Goal: Task Accomplishment & Management: Manage account settings

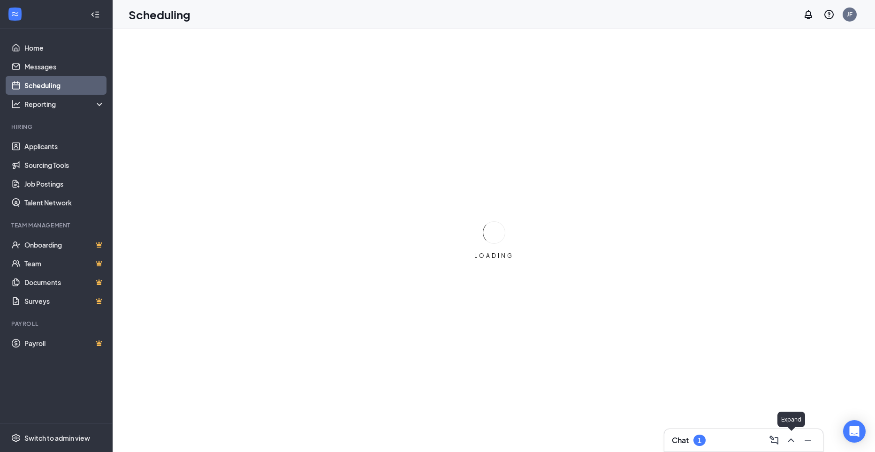
click at [793, 437] on icon "ChevronUp" at bounding box center [790, 440] width 11 height 11
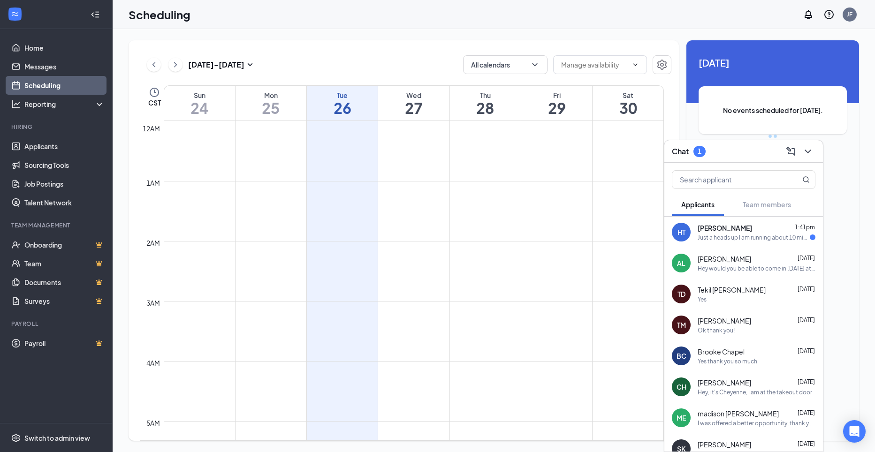
scroll to position [461, 0]
click at [720, 233] on div "[PERSON_NAME] 1:41pm Just a heads up I am running about 10 mins behind" at bounding box center [757, 232] width 118 height 18
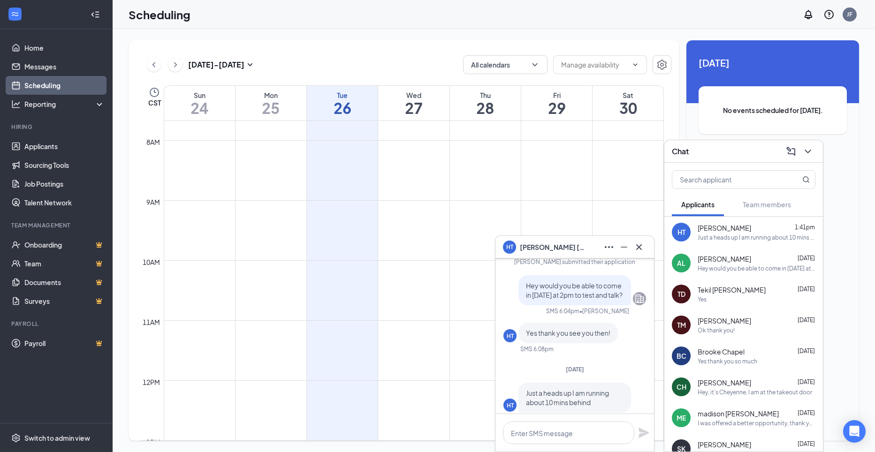
scroll to position [0, 0]
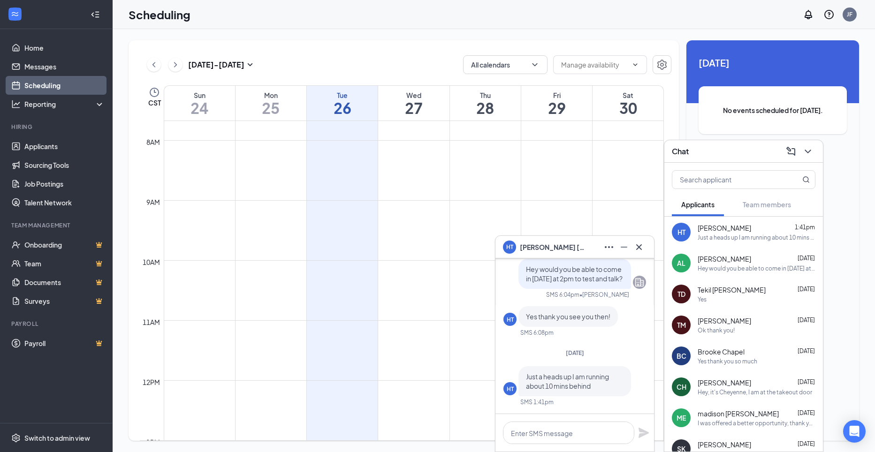
click at [723, 267] on div "Hey would you be able to come in [DATE] at 3pm to test and talk?" at bounding box center [757, 269] width 118 height 8
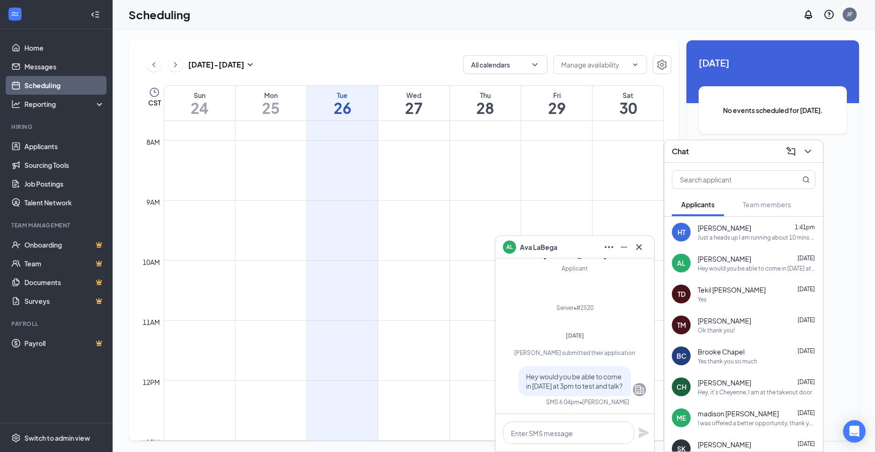
click at [718, 235] on div "Just a heads up I am running about 10 mins behind" at bounding box center [757, 238] width 118 height 8
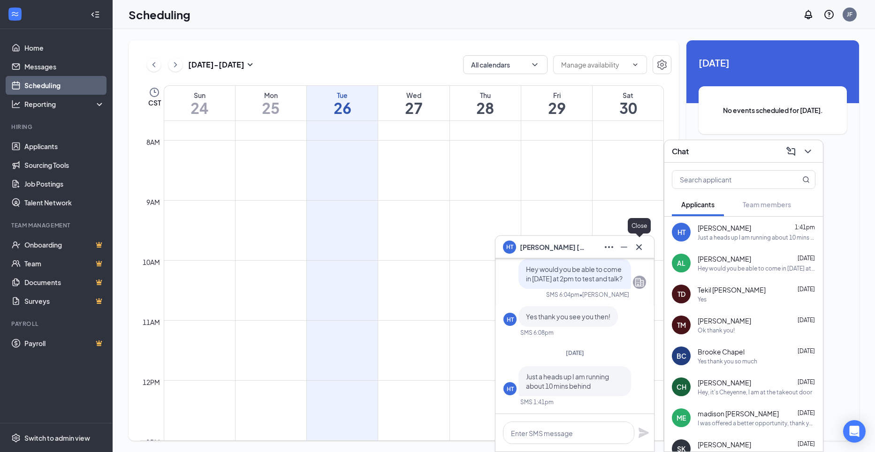
click at [638, 247] on icon "Cross" at bounding box center [639, 247] width 6 height 6
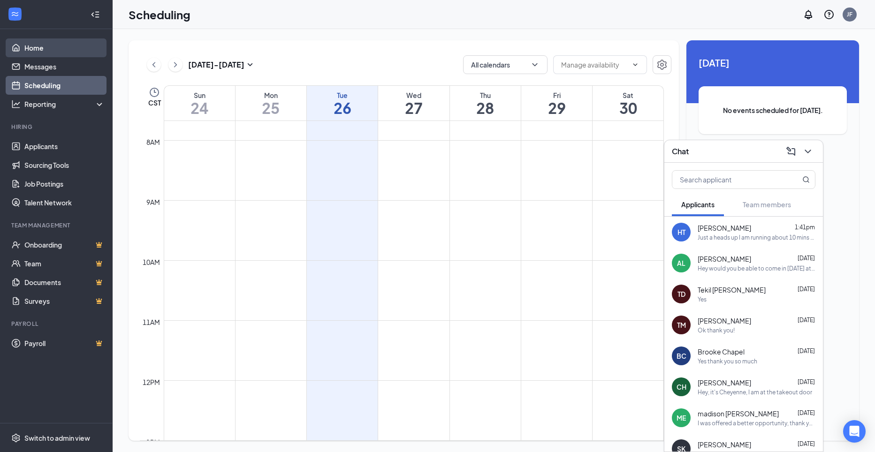
click at [26, 53] on link "Home" at bounding box center [64, 47] width 80 height 19
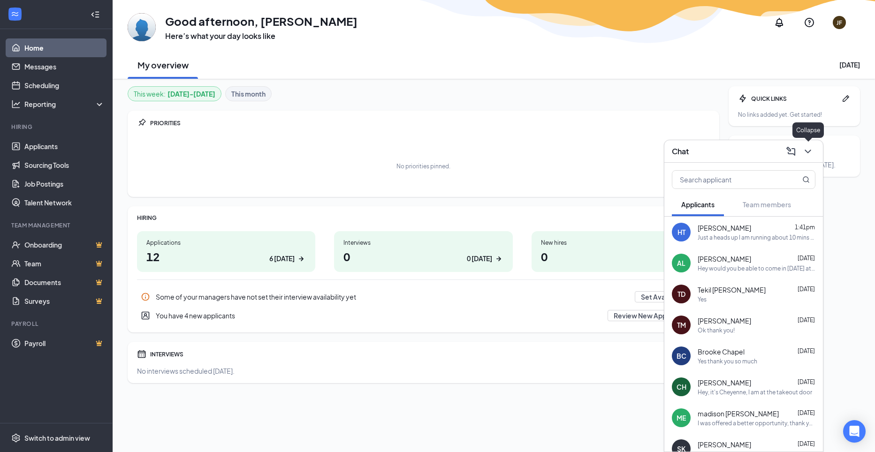
click at [812, 152] on icon "ChevronDown" at bounding box center [807, 151] width 11 height 11
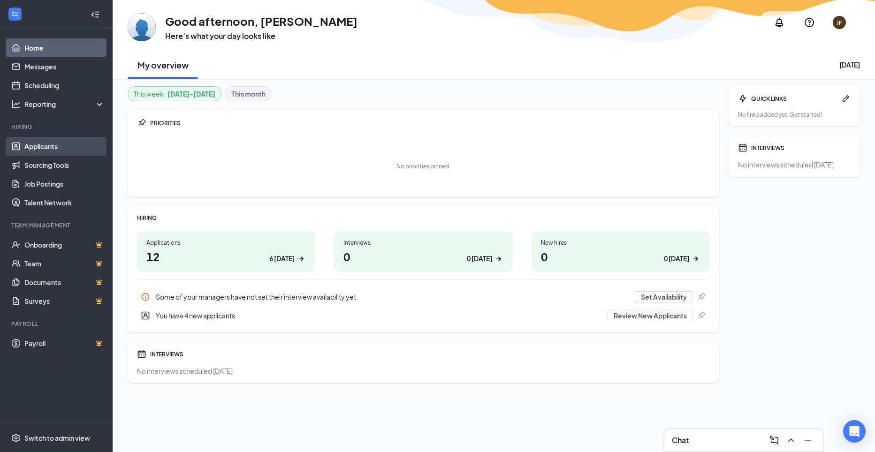
click at [53, 145] on link "Applicants" at bounding box center [64, 146] width 80 height 19
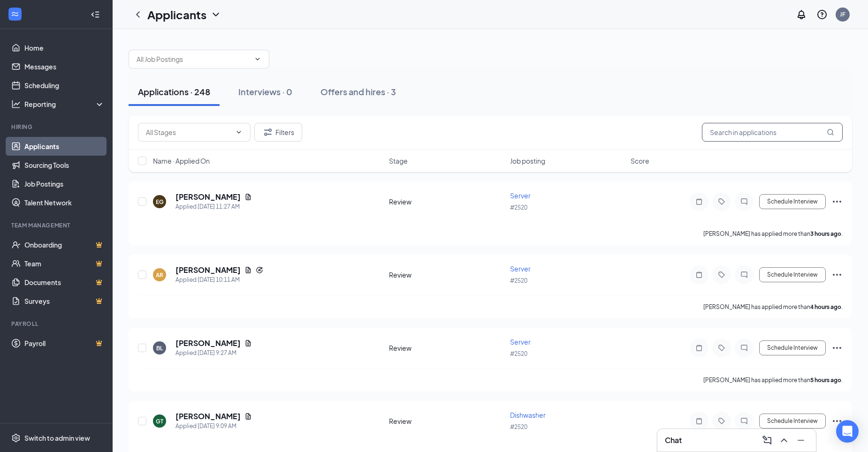
click at [738, 131] on input "text" at bounding box center [772, 132] width 141 height 19
type input "[PERSON_NAME]"
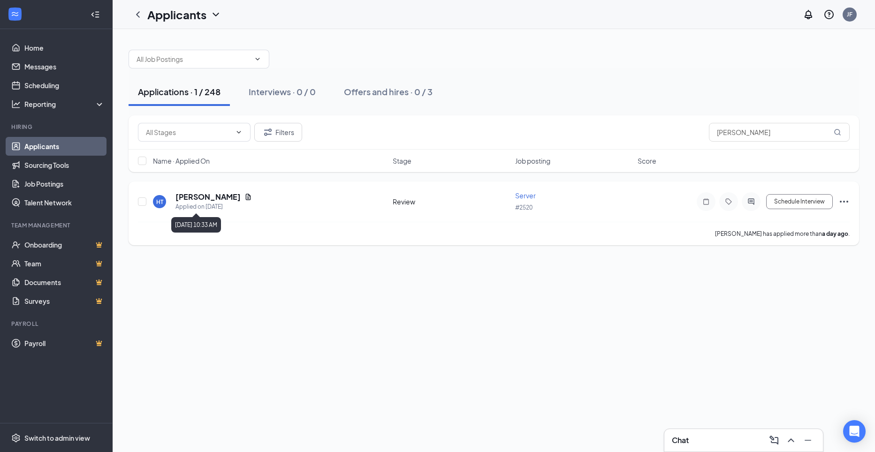
click at [182, 205] on div "Applied on [DATE]" at bounding box center [213, 206] width 76 height 9
click at [217, 199] on h5 "[PERSON_NAME]" at bounding box center [207, 197] width 65 height 10
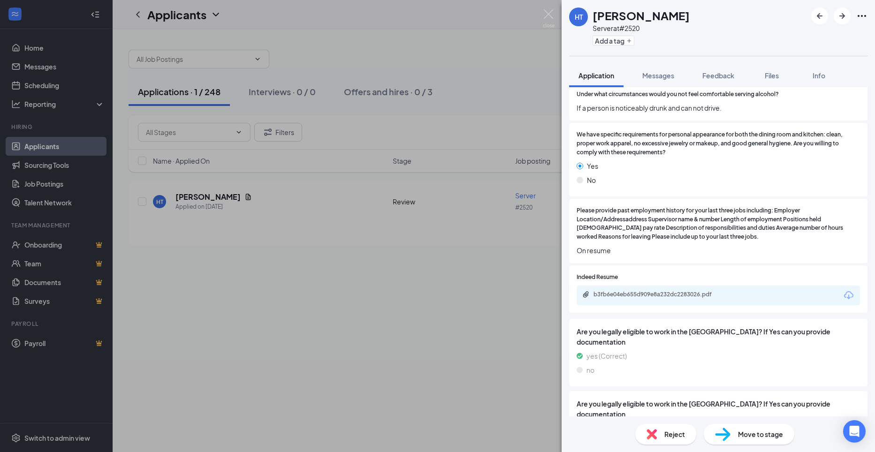
scroll to position [1267, 0]
click at [673, 287] on div "b3fb6e04eb655d909e8a232dc2283026.pdf" at bounding box center [656, 278] width 125 height 19
click at [669, 296] on div "b3fb6e04eb655d909e8a232dc2283026.pdf" at bounding box center [658, 294] width 131 height 8
click at [546, 14] on img at bounding box center [549, 18] width 12 height 18
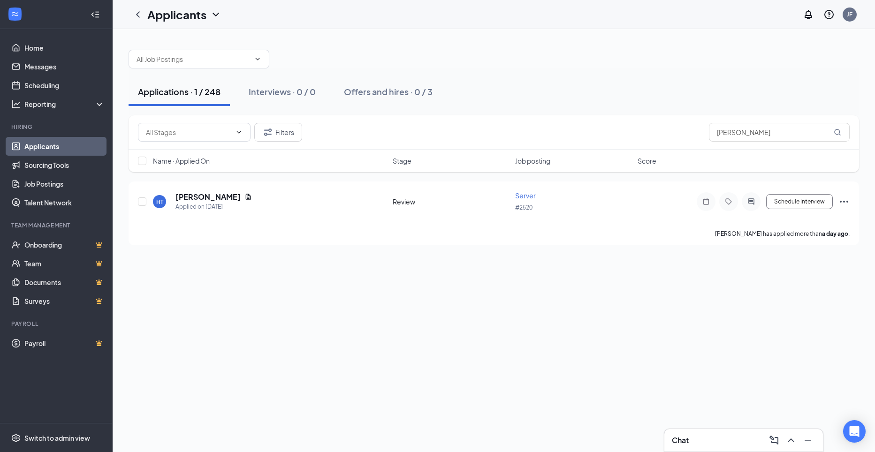
click at [719, 443] on div "Chat" at bounding box center [744, 440] width 144 height 15
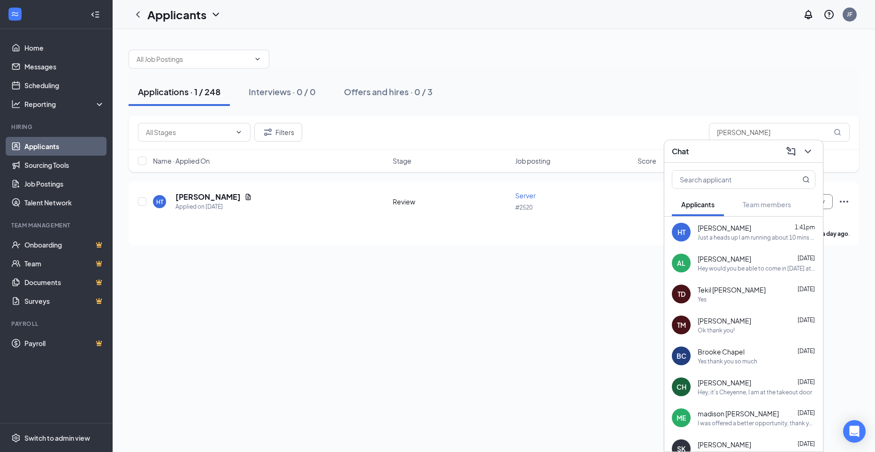
click at [706, 231] on span "[PERSON_NAME]" at bounding box center [724, 227] width 53 height 9
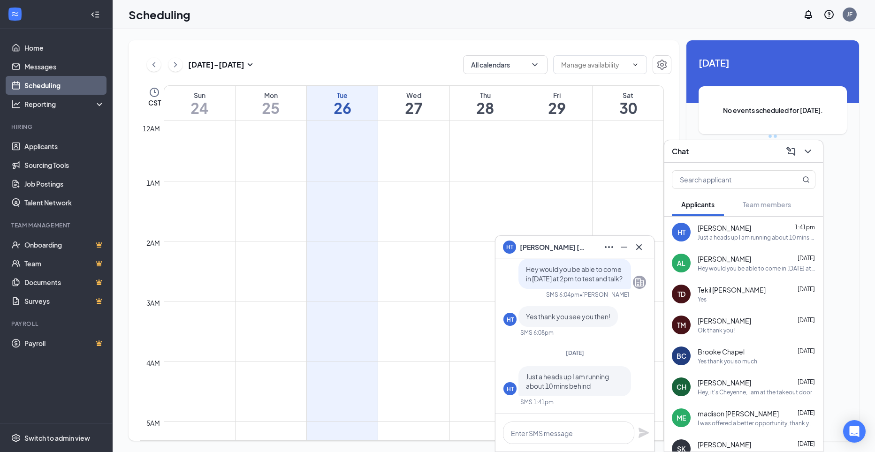
scroll to position [461, 0]
click at [637, 246] on icon "Cross" at bounding box center [638, 247] width 11 height 11
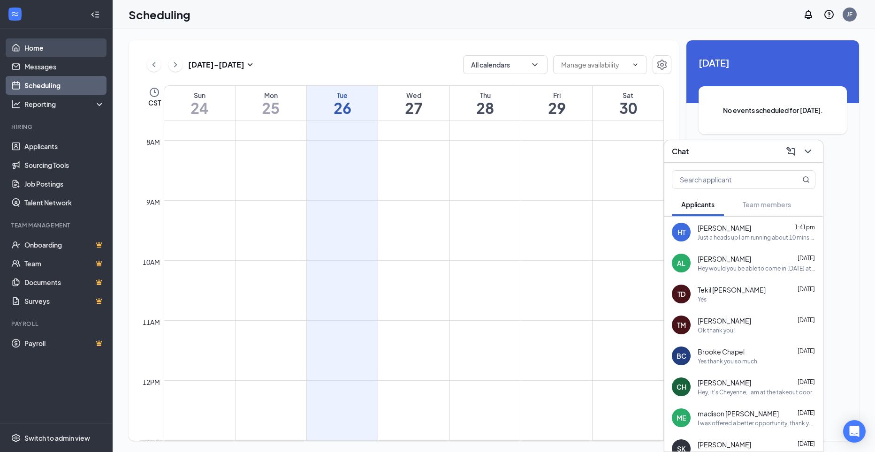
click at [41, 45] on link "Home" at bounding box center [64, 47] width 80 height 19
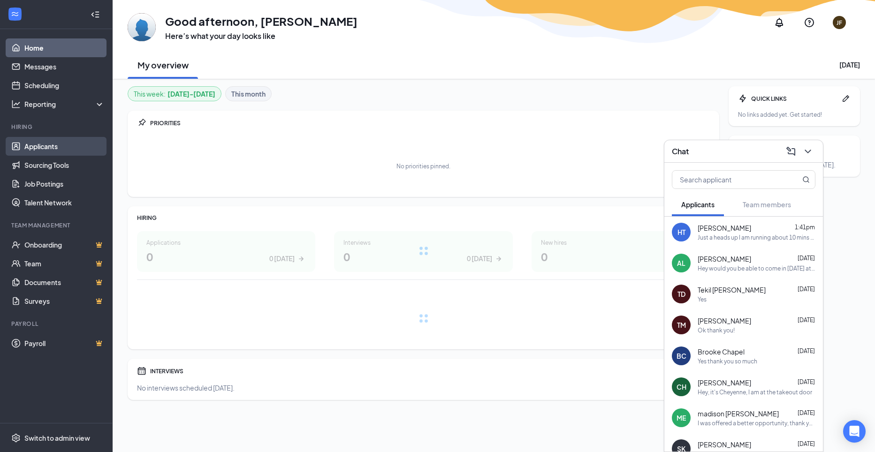
click at [52, 153] on link "Applicants" at bounding box center [64, 146] width 80 height 19
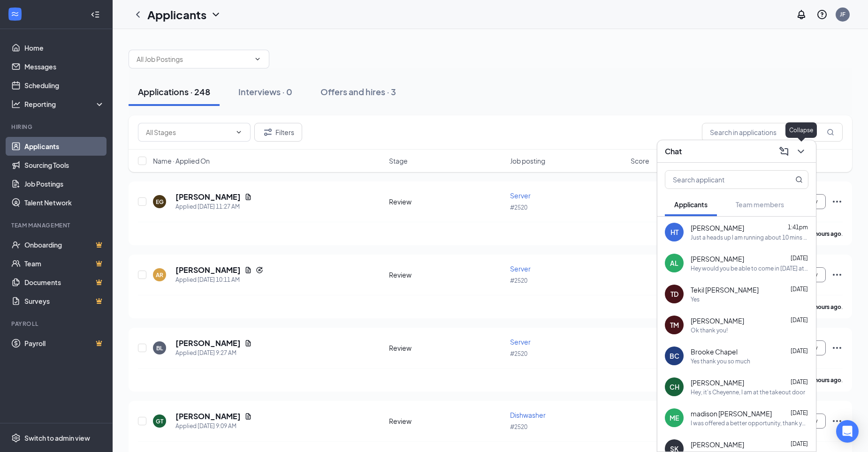
click at [797, 148] on icon "ChevronDown" at bounding box center [800, 151] width 11 height 11
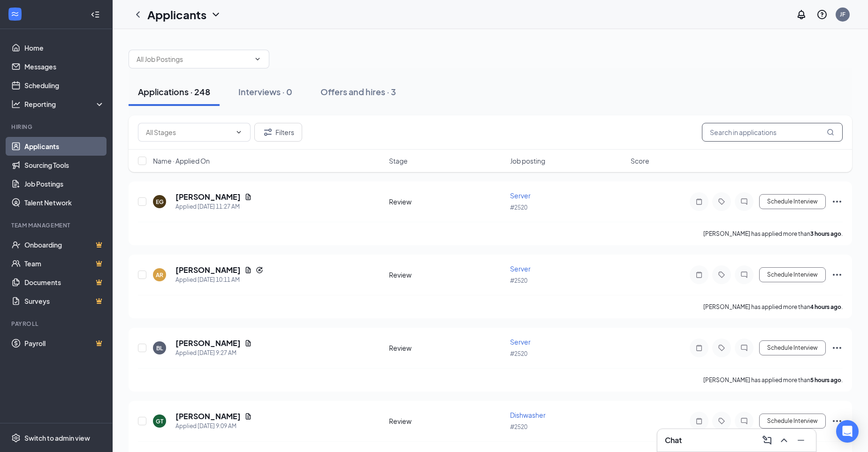
click at [782, 137] on input "text" at bounding box center [772, 132] width 141 height 19
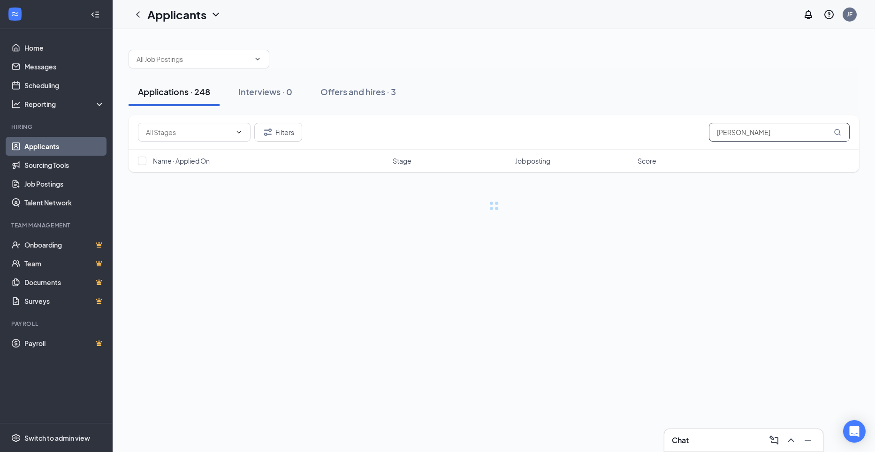
type input "[PERSON_NAME]"
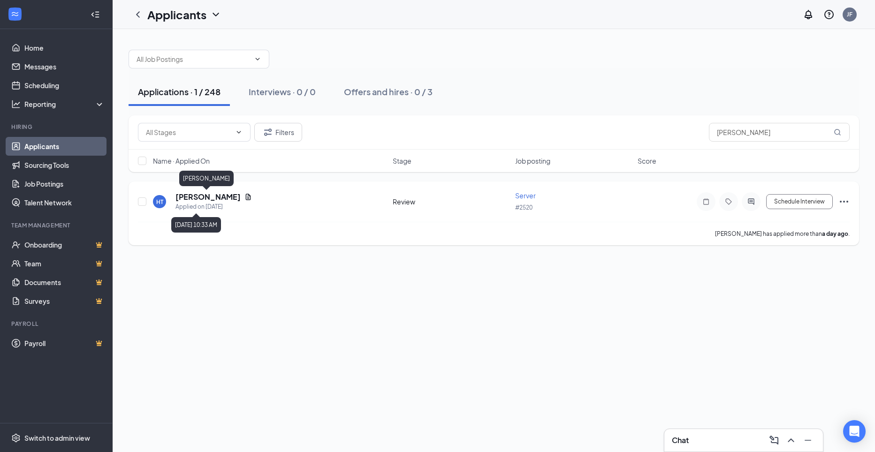
click at [208, 191] on div "HT Heather Thayer Applied on Aug 25 Review Server #2520 Schedule Interview" at bounding box center [494, 206] width 712 height 31
click at [210, 197] on h5 "[PERSON_NAME]" at bounding box center [207, 197] width 65 height 10
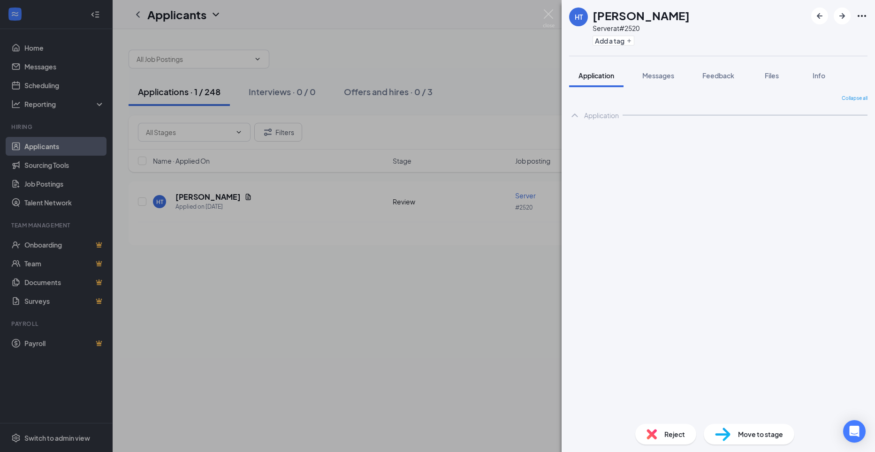
click at [864, 13] on icon "Ellipses" at bounding box center [861, 15] width 11 height 11
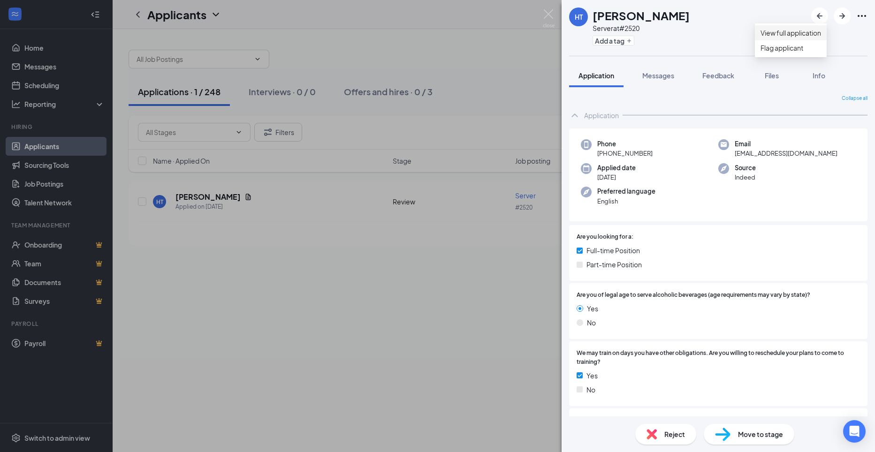
click at [783, 38] on link "View full application" at bounding box center [790, 33] width 61 height 10
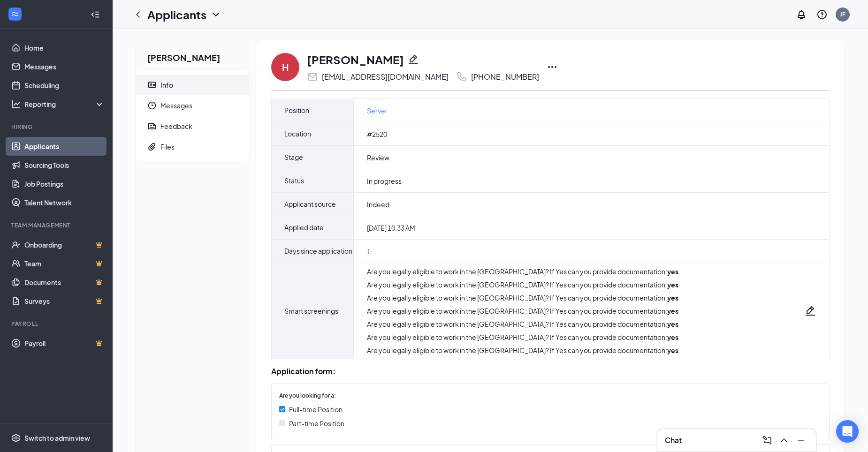
click at [548, 67] on icon "Ellipses" at bounding box center [552, 67] width 8 height 2
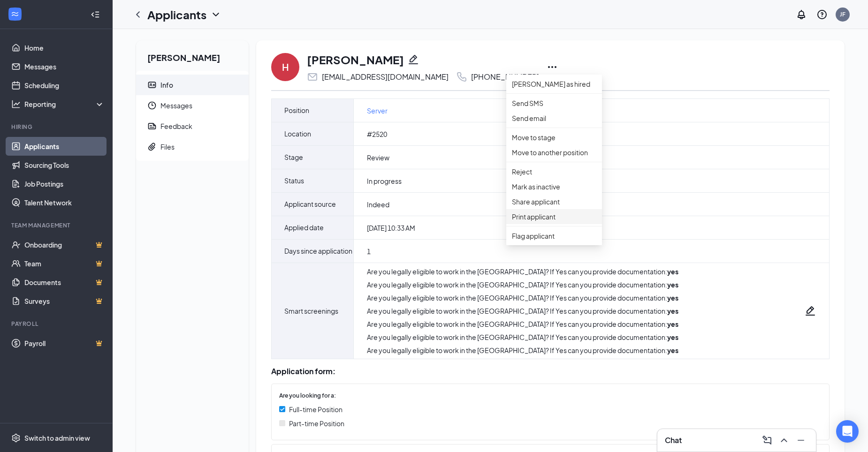
click at [539, 222] on p "Print applicant" at bounding box center [554, 217] width 84 height 10
